Goal: Check status: Check status

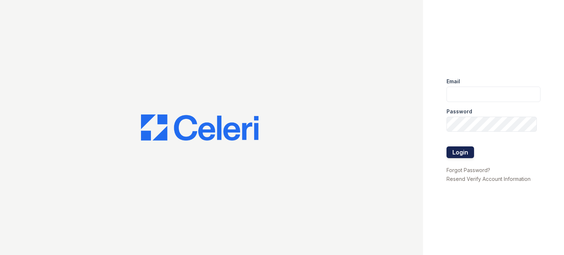
type input "walnutcreek.pm@cafmanagement.com"
click at [449, 157] on button "Login" at bounding box center [461, 153] width 28 height 12
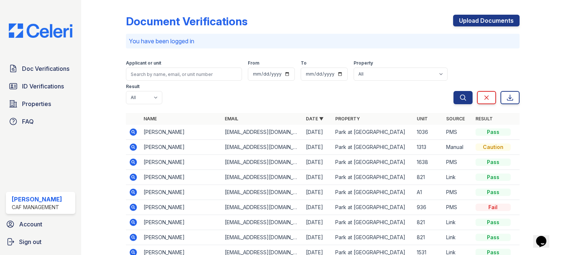
click at [236, 105] on form "Applicant or unit From To Property All Park at [GEOGRAPHIC_DATA] Result All Pas…" at bounding box center [323, 80] width 394 height 53
click at [57, 73] on link "Doc Verifications" at bounding box center [40, 68] width 69 height 15
